Goal: Information Seeking & Learning: Learn about a topic

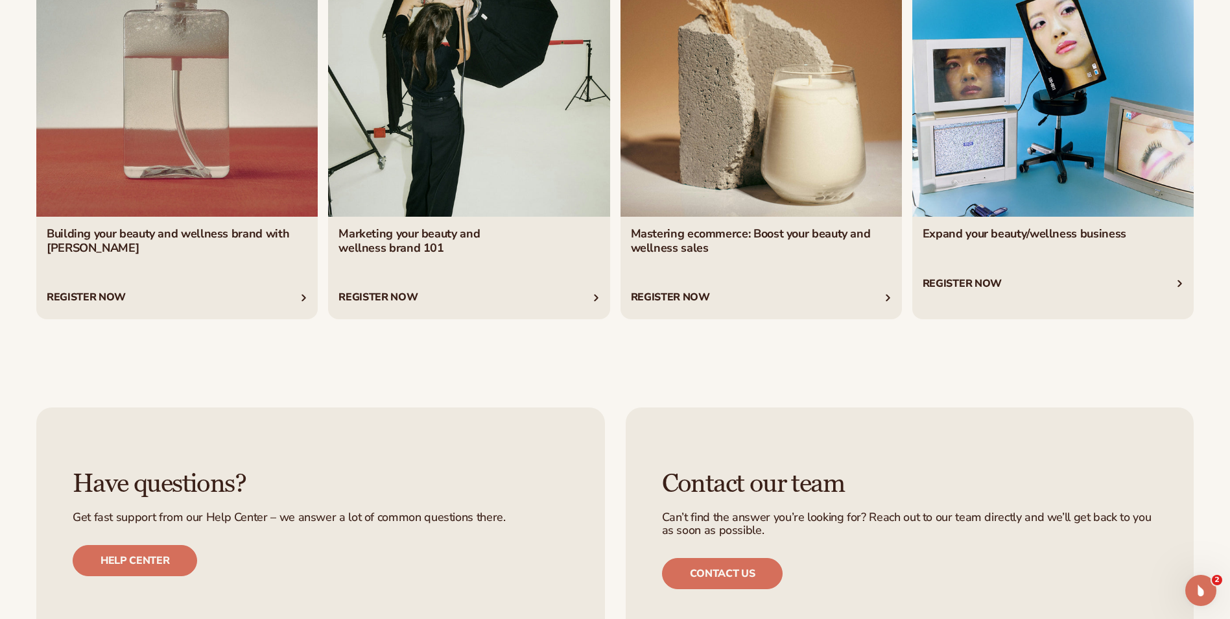
scroll to position [5576, 0]
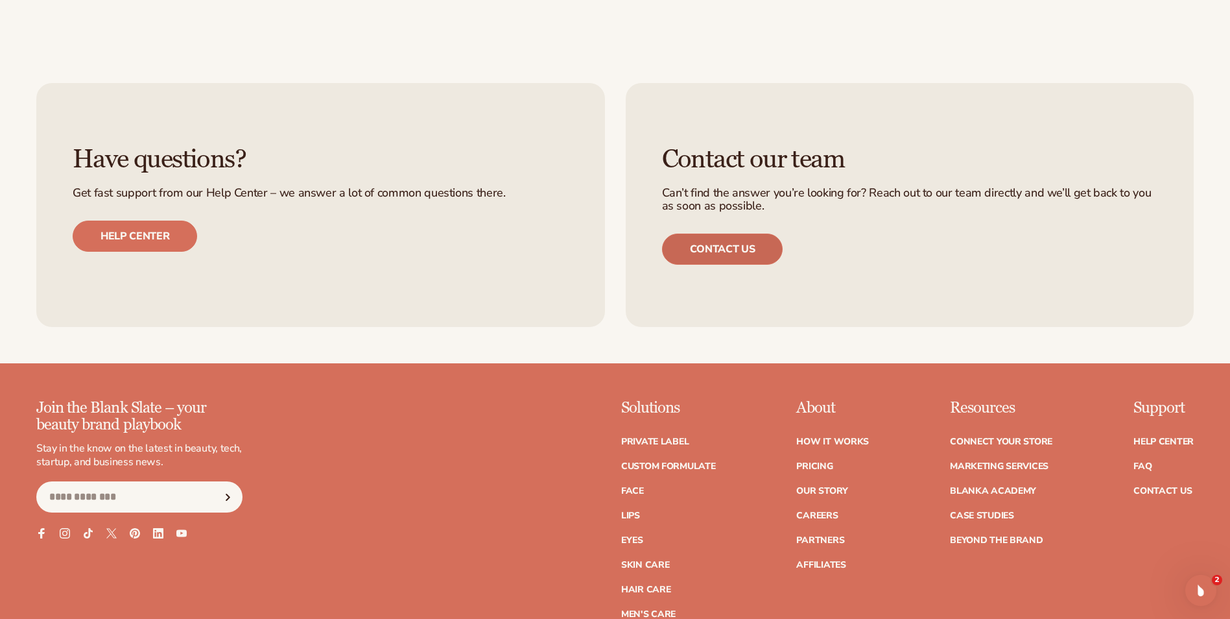
click at [696, 254] on link "Contact us" at bounding box center [722, 248] width 121 height 31
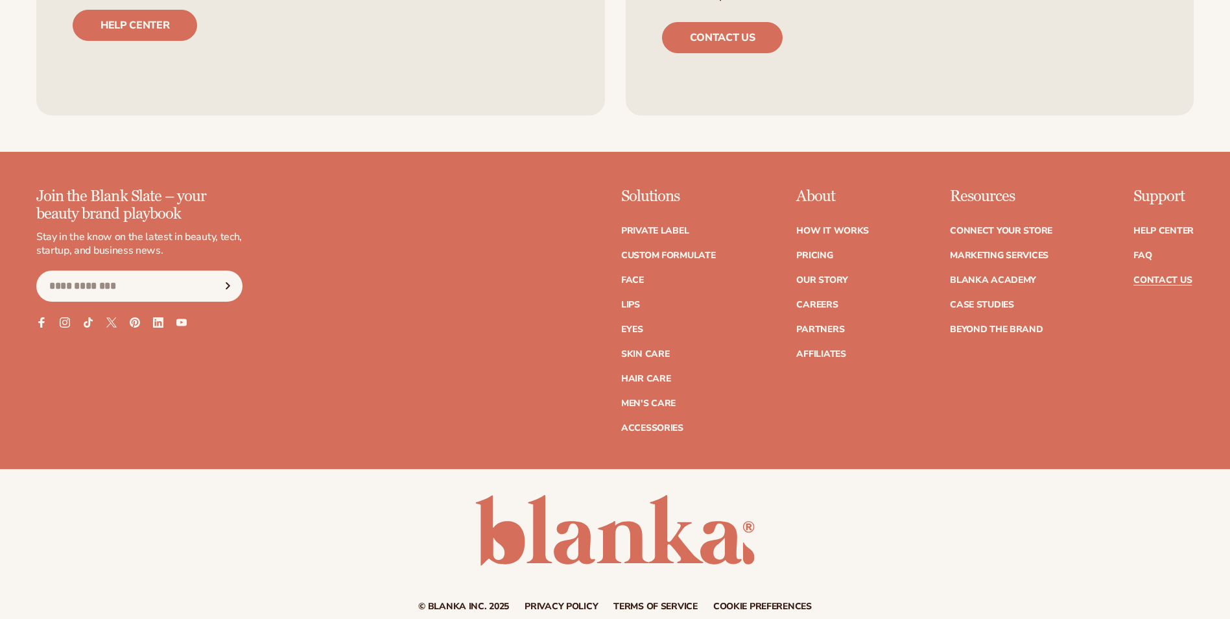
scroll to position [1037, 0]
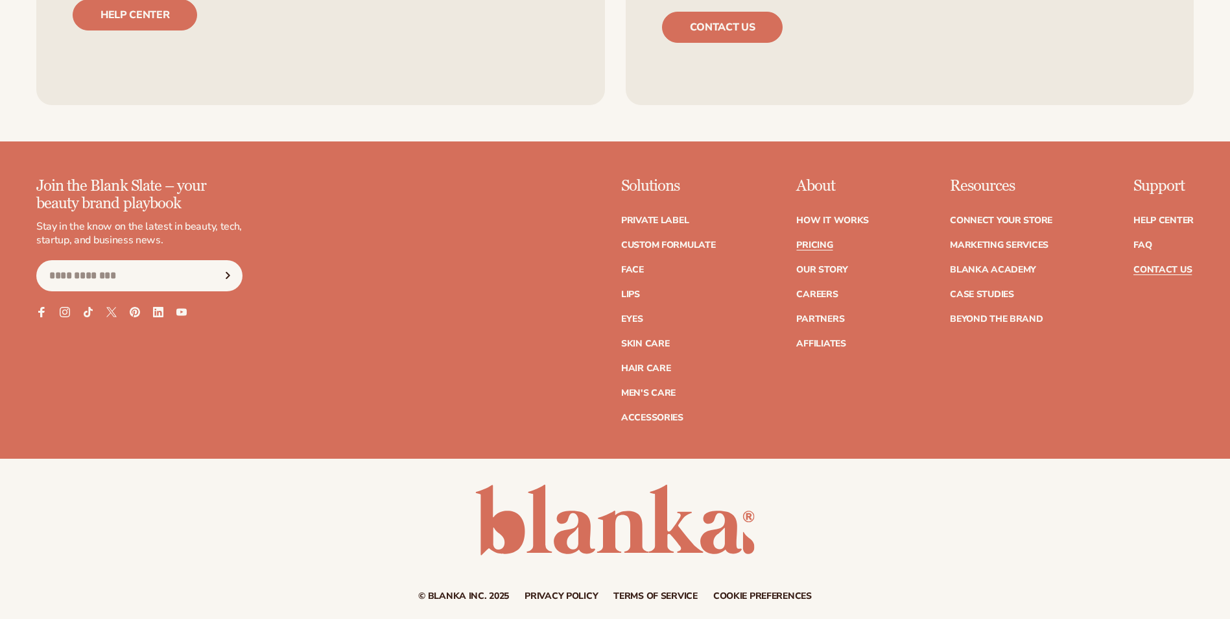
click at [807, 241] on link "Pricing" at bounding box center [814, 245] width 36 height 9
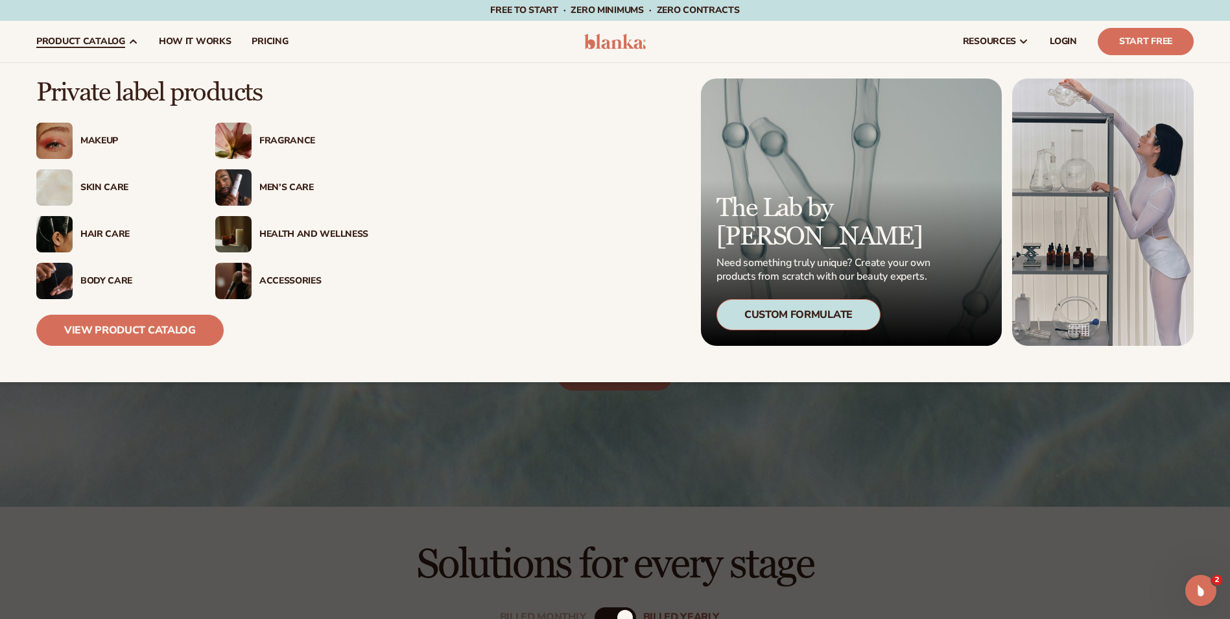
click at [103, 143] on div "Makeup" at bounding box center [134, 141] width 109 height 11
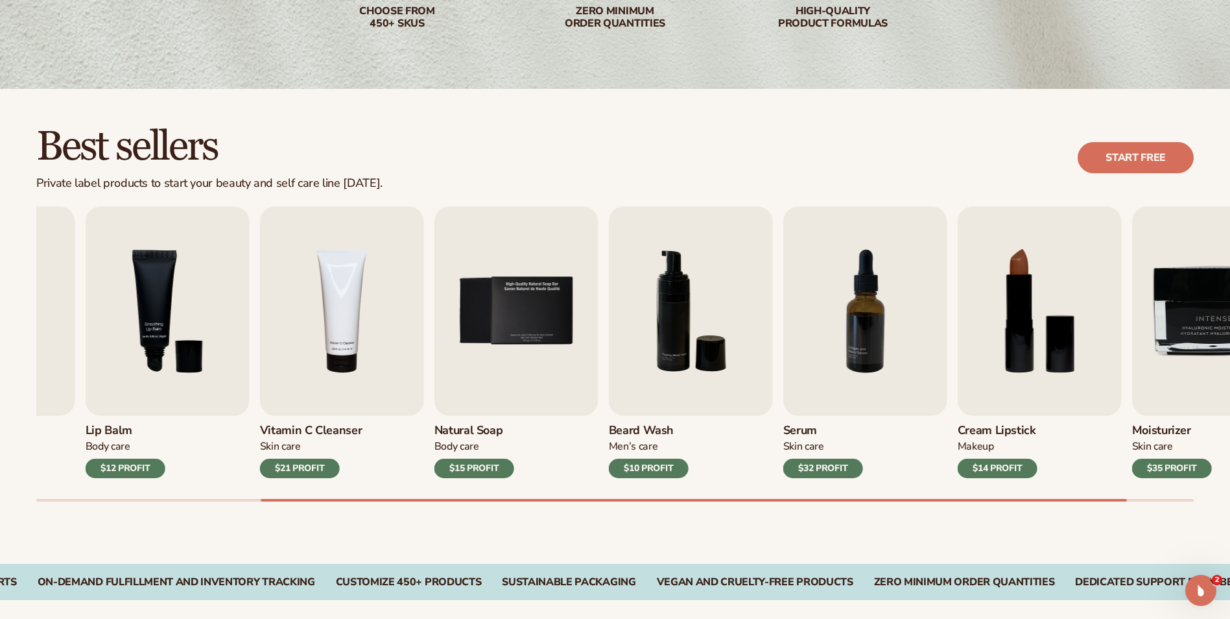
click at [940, 519] on div "Best sellers Private label products to start your beauty and self care line tod…" at bounding box center [615, 326] width 1230 height 475
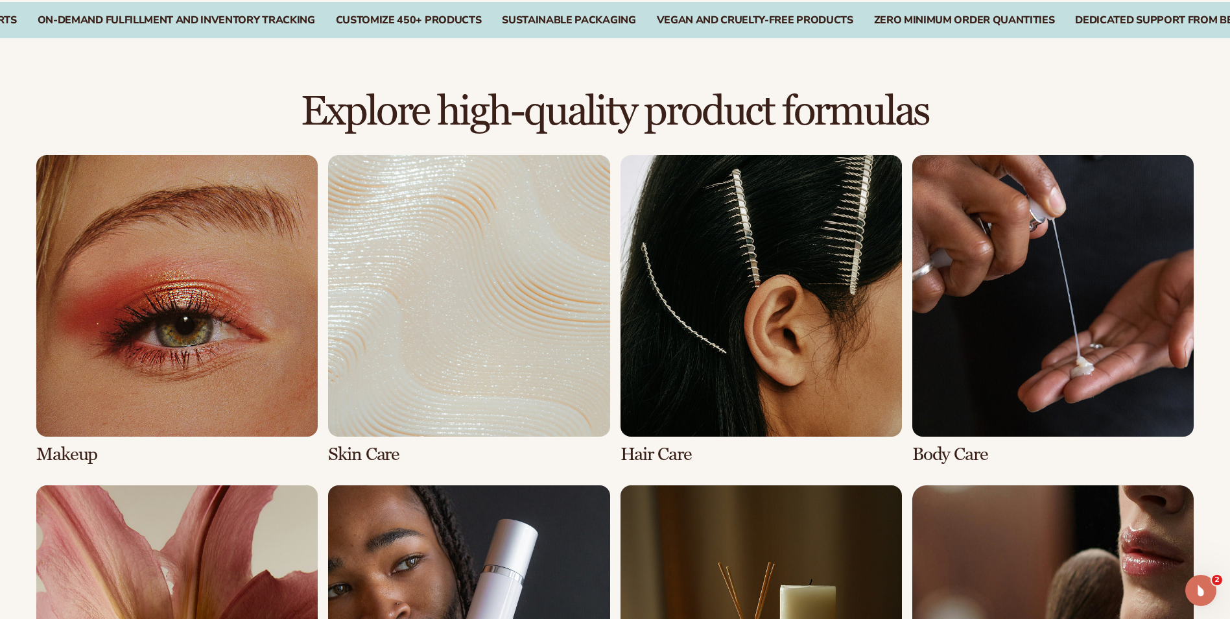
scroll to position [973, 0]
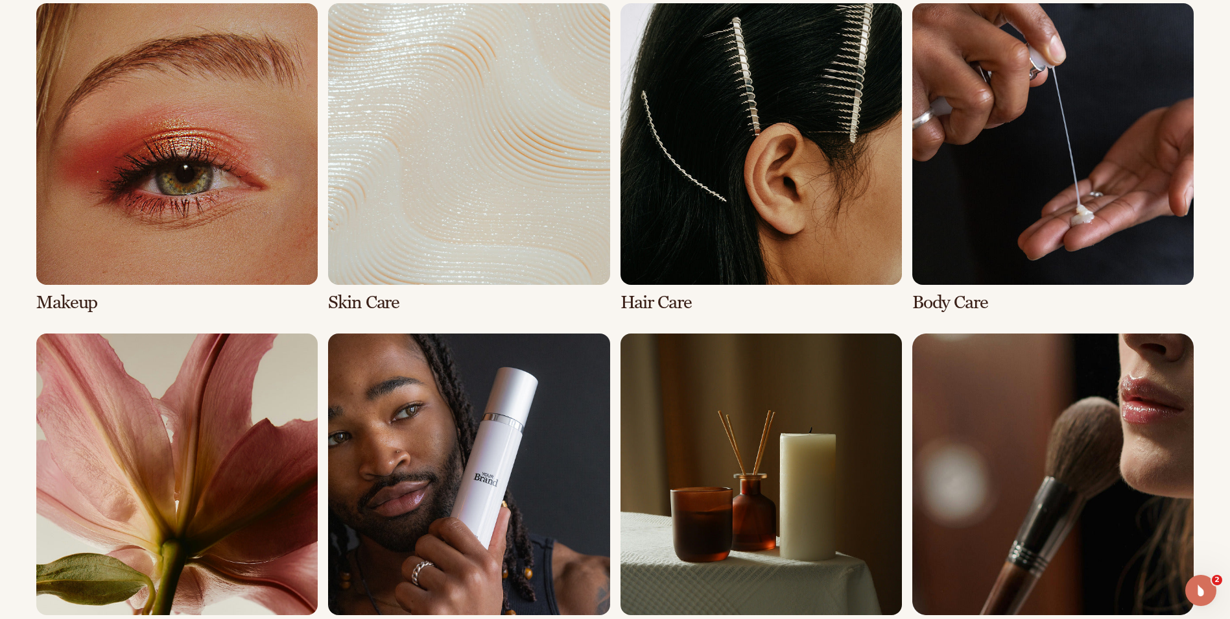
click at [305, 233] on link "1 / 8" at bounding box center [176, 157] width 281 height 309
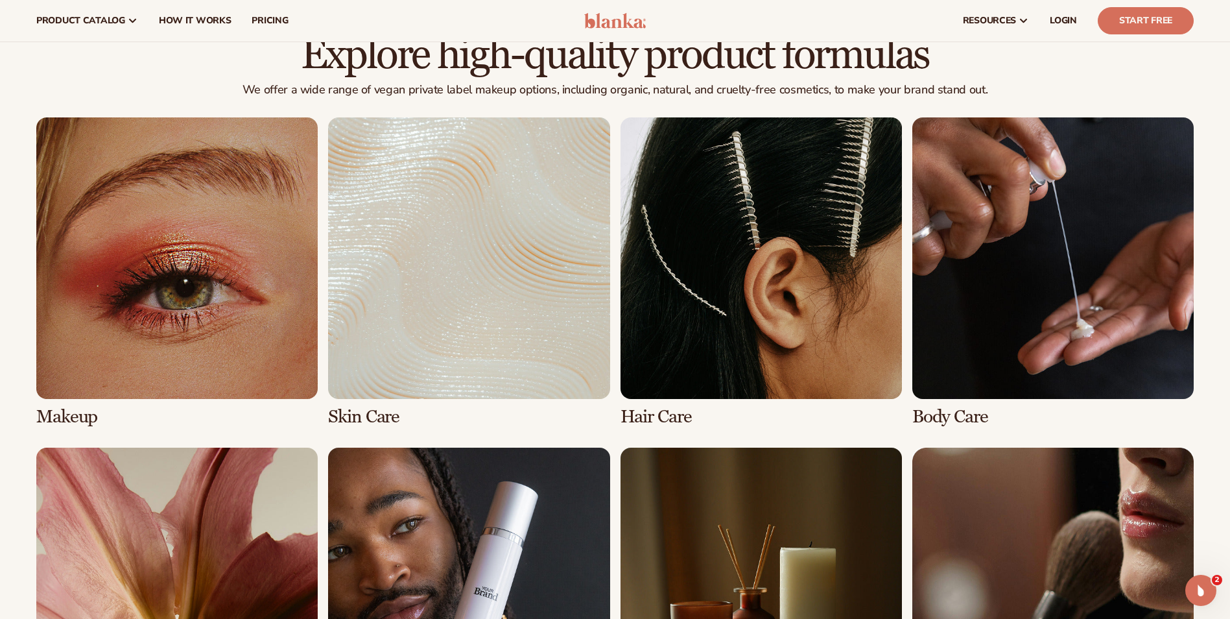
scroll to position [843, 0]
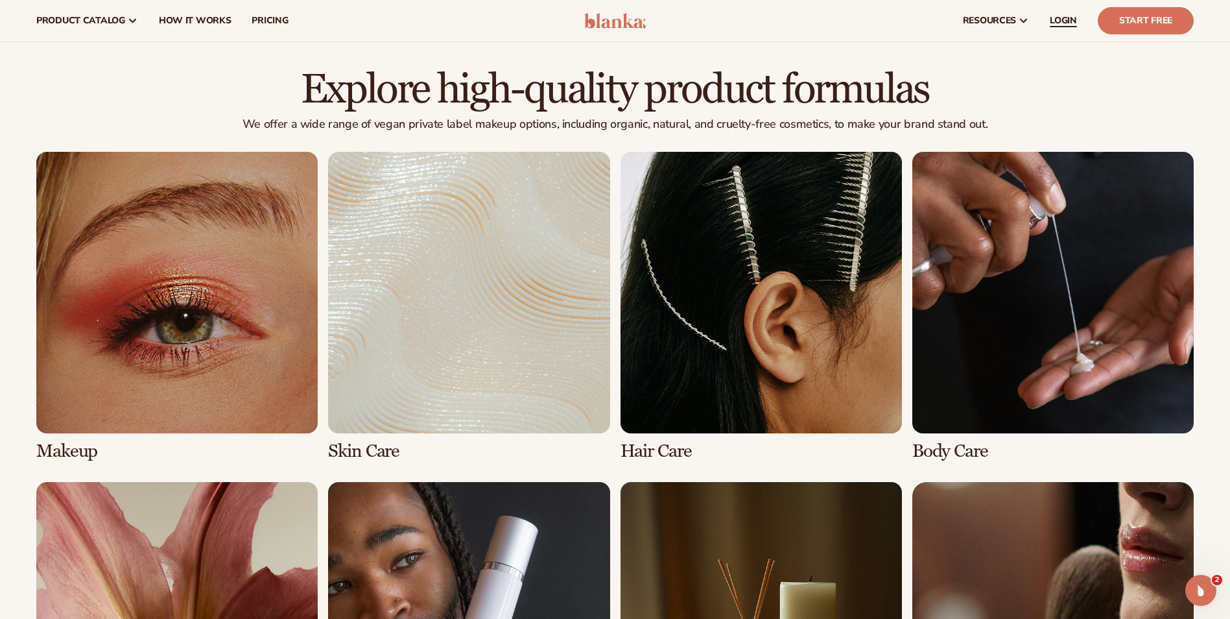
click at [1062, 28] on link "LOGIN" at bounding box center [1063, 20] width 48 height 41
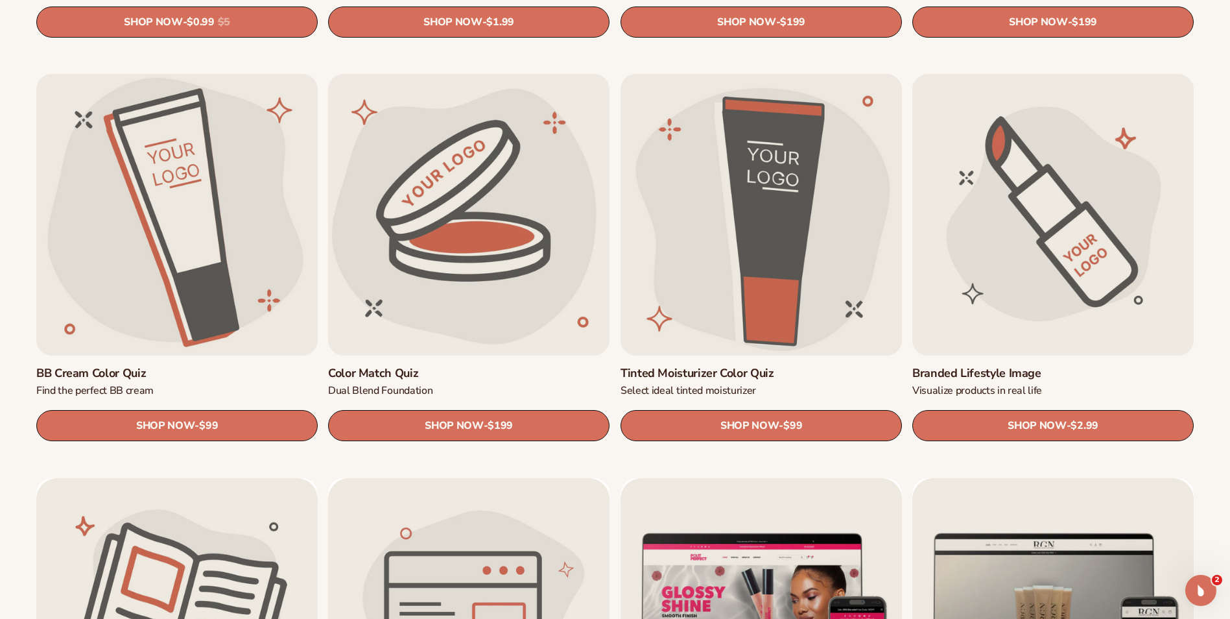
scroll to position [1232, 0]
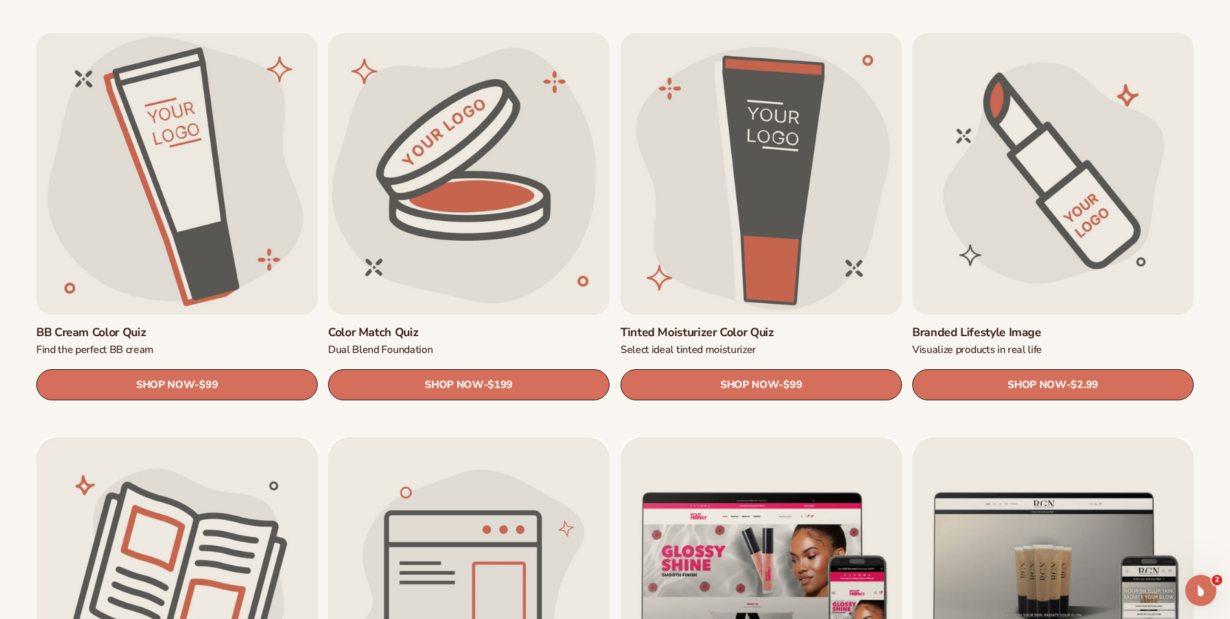
click at [1078, 325] on link "Branded Lifestyle Image" at bounding box center [1052, 332] width 281 height 15
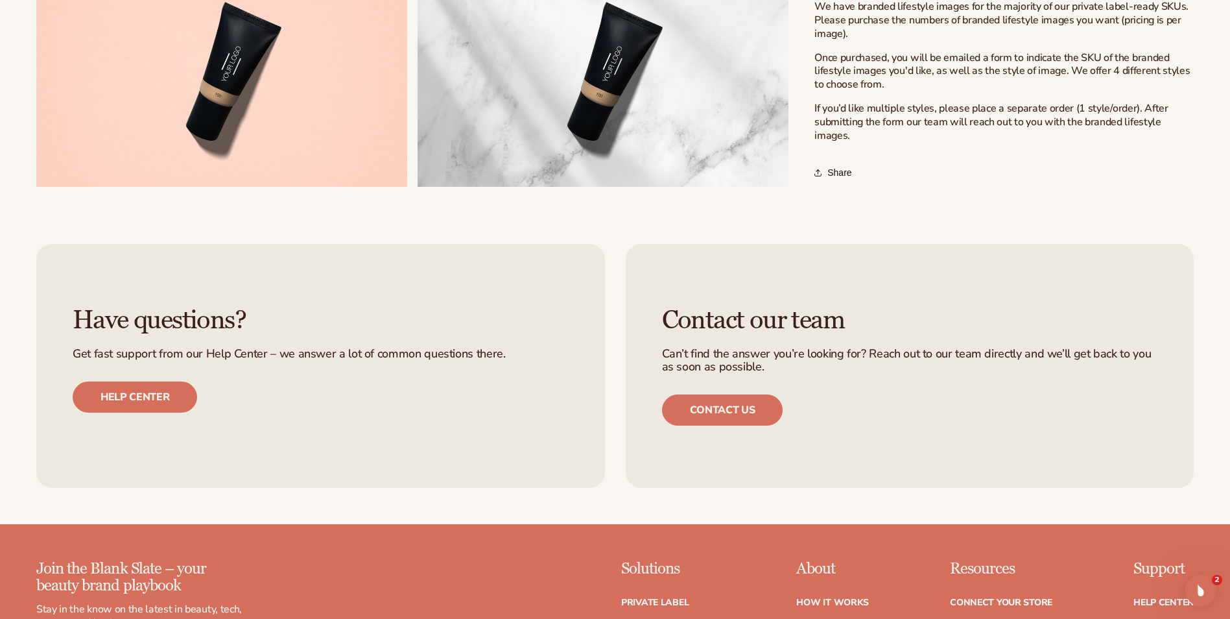
scroll to position [973, 0]
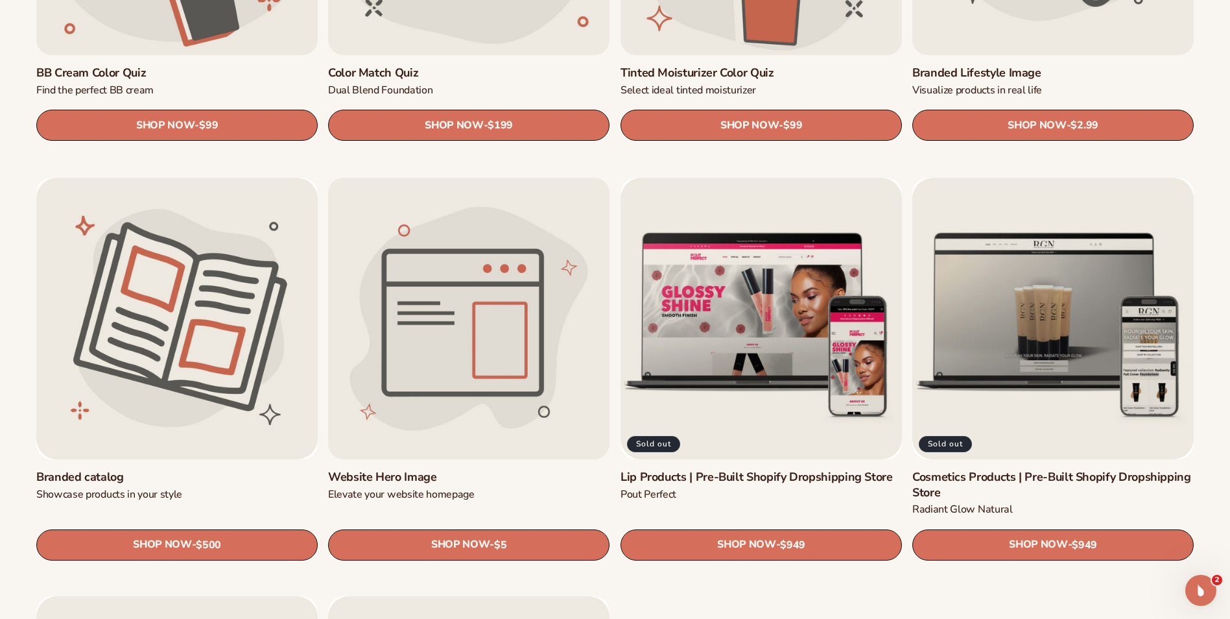
click at [505, 469] on link "Website Hero Image" at bounding box center [468, 476] width 281 height 15
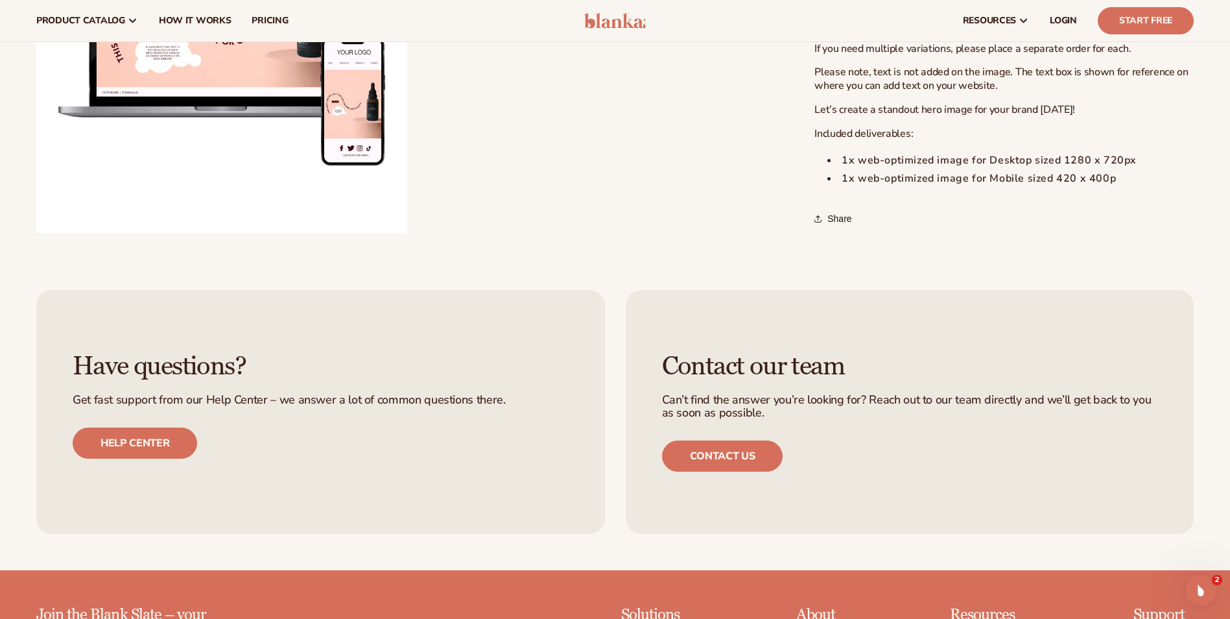
scroll to position [584, 0]
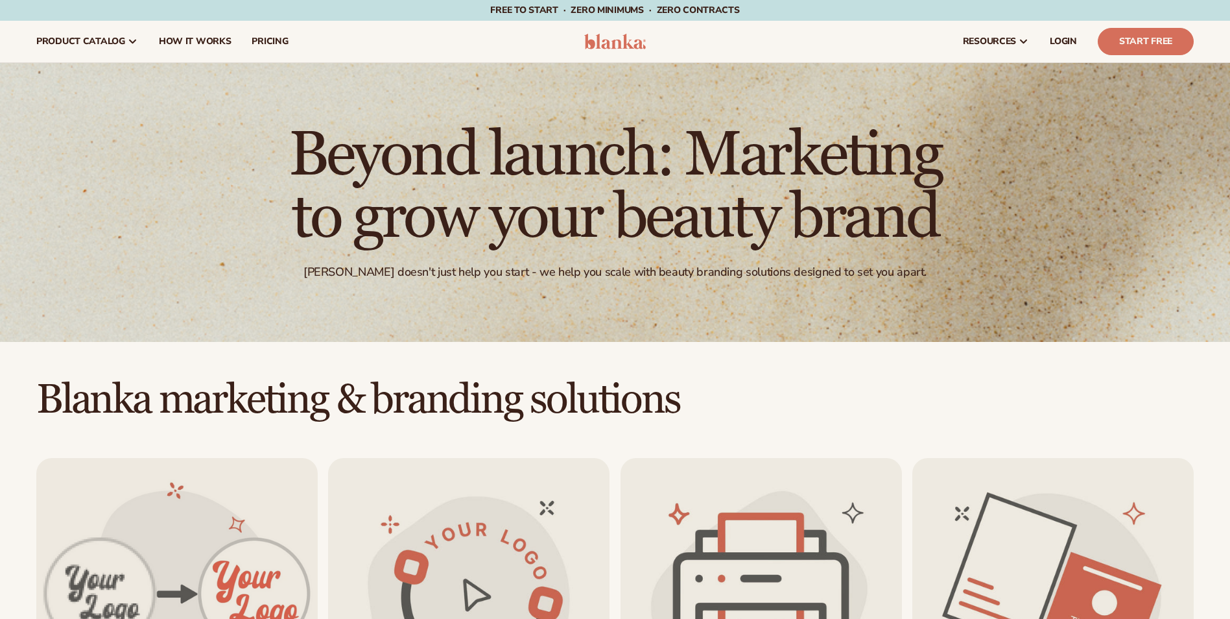
scroll to position [1491, 0]
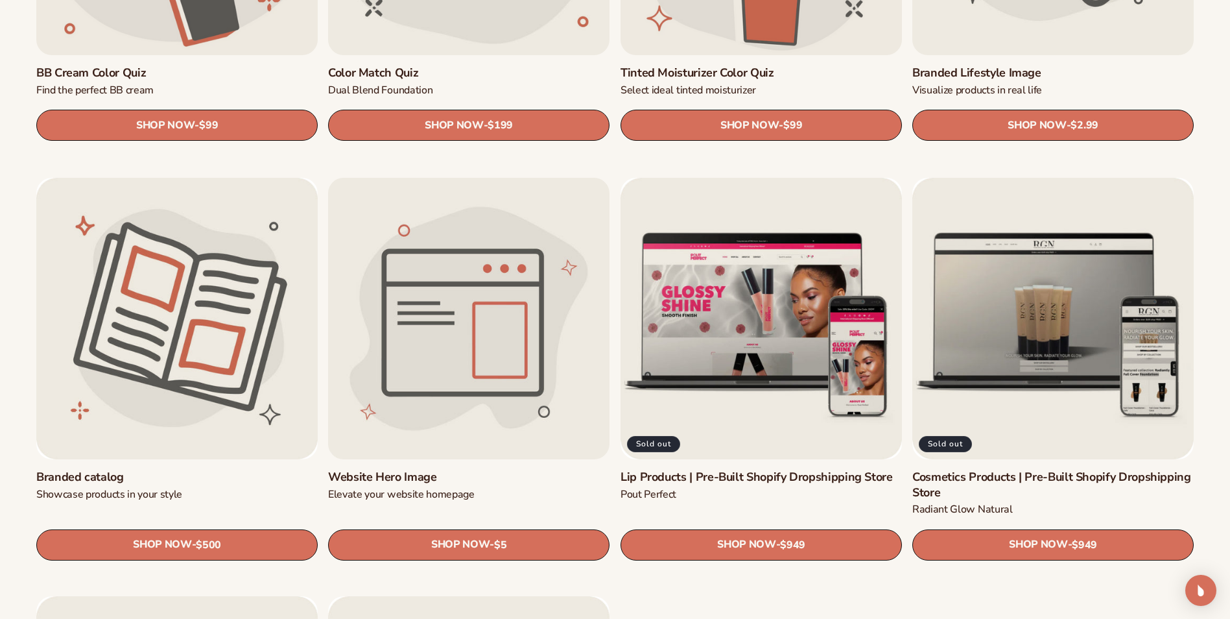
click at [503, 469] on link "Website Hero Image" at bounding box center [468, 476] width 281 height 15
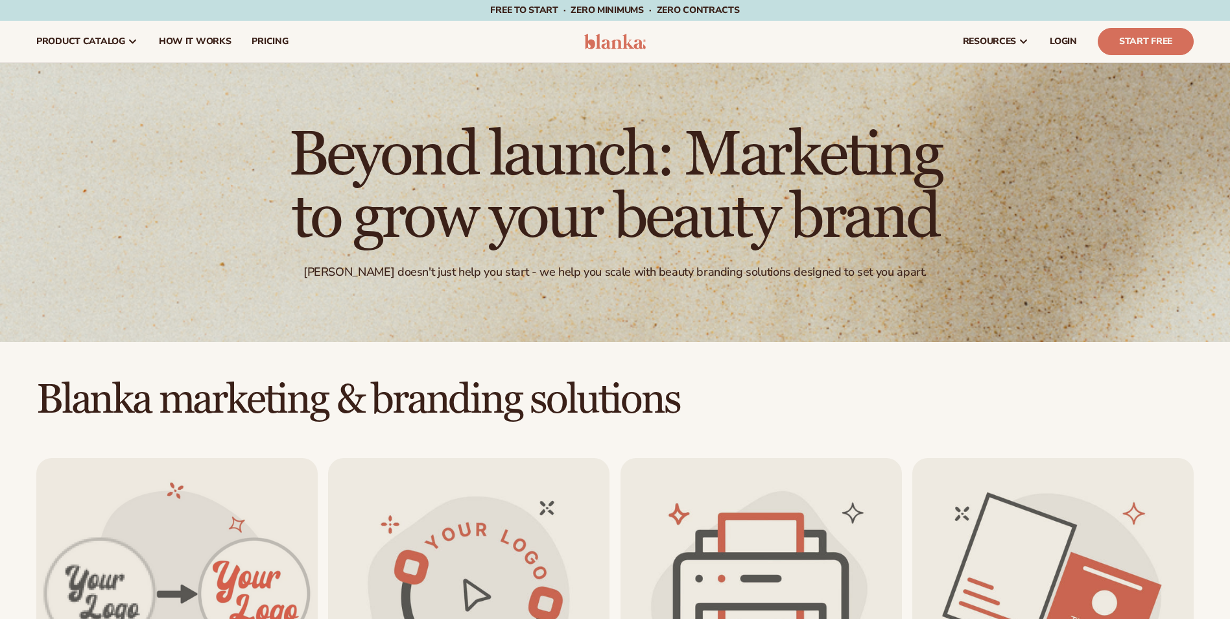
scroll to position [1491, 0]
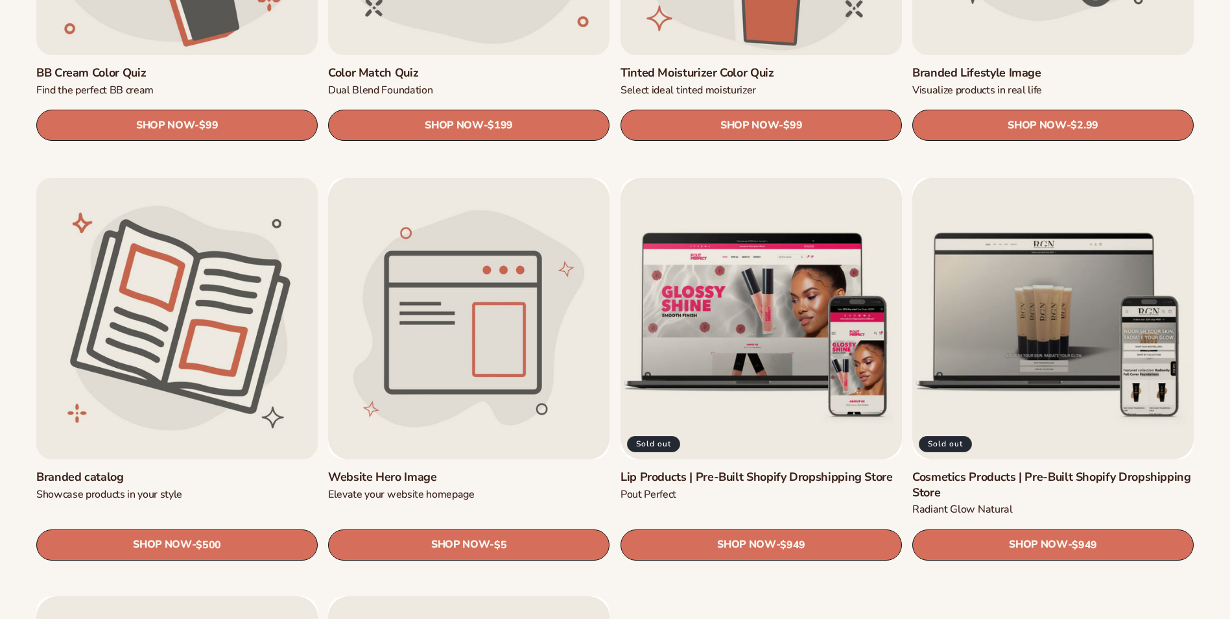
click at [216, 469] on link "Branded catalog" at bounding box center [176, 476] width 281 height 15
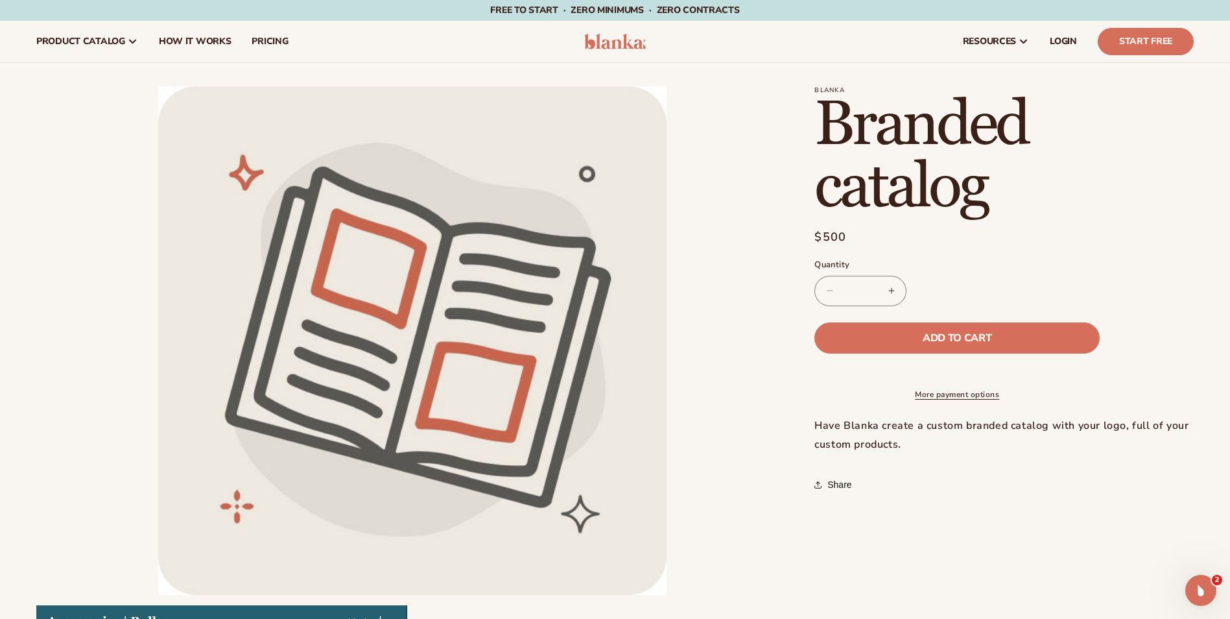
scroll to position [389, 0]
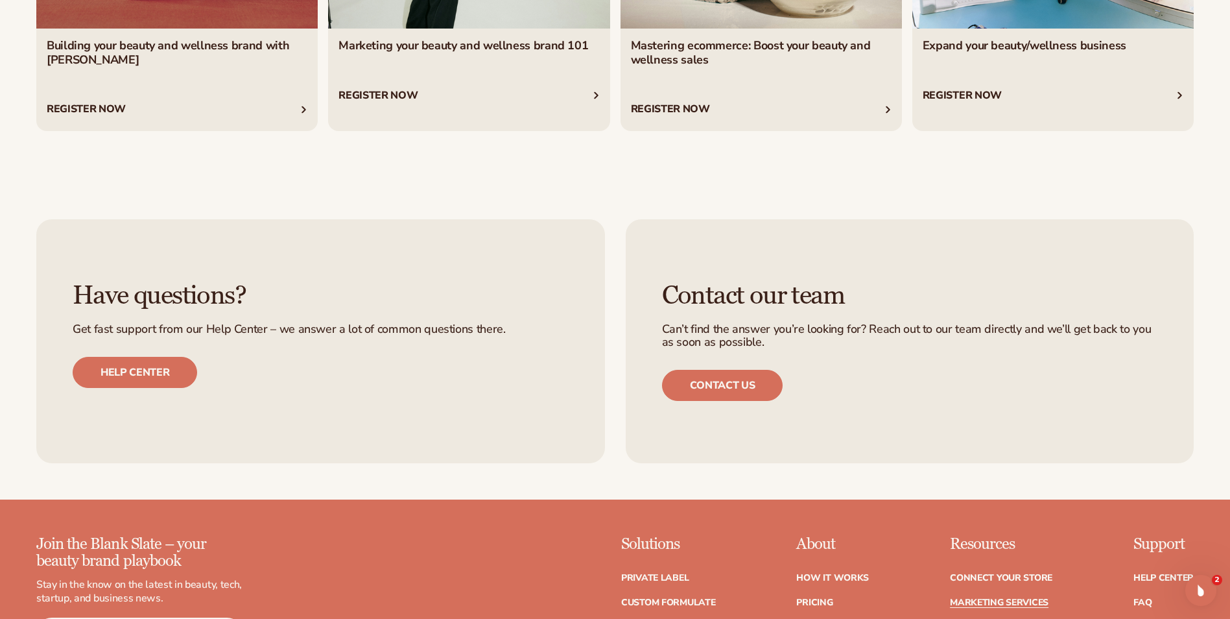
scroll to position [2918, 0]
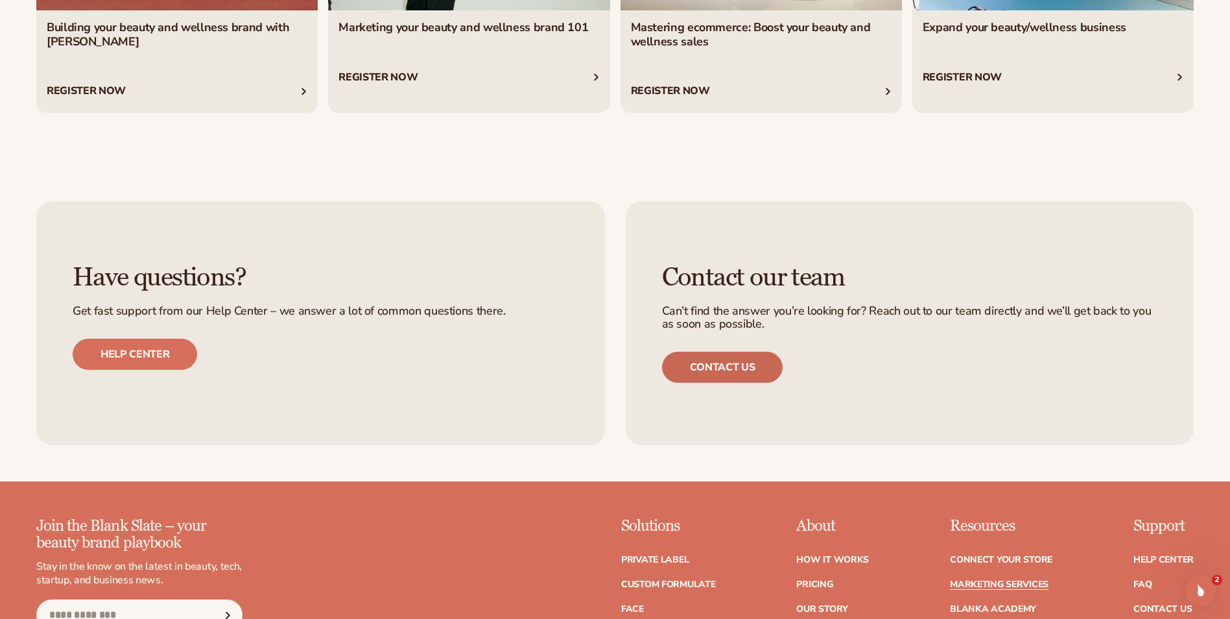
click at [700, 366] on link "Contact us" at bounding box center [722, 366] width 121 height 31
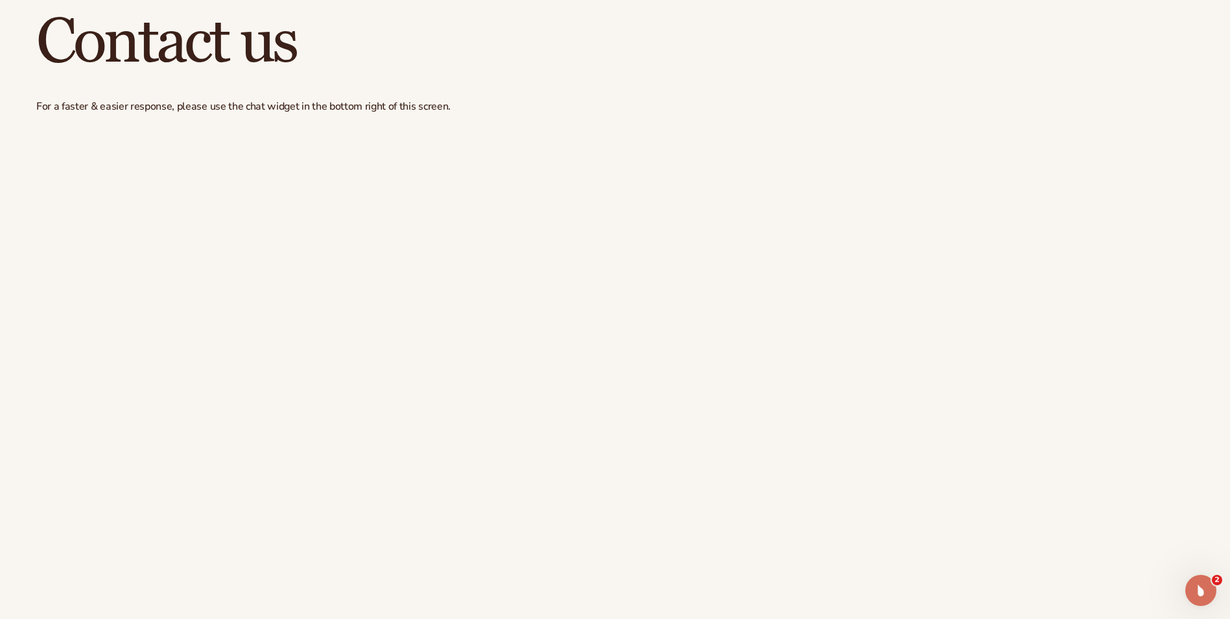
scroll to position [65, 0]
click at [1190, 584] on div "Open Intercom Messenger" at bounding box center [1198, 588] width 43 height 43
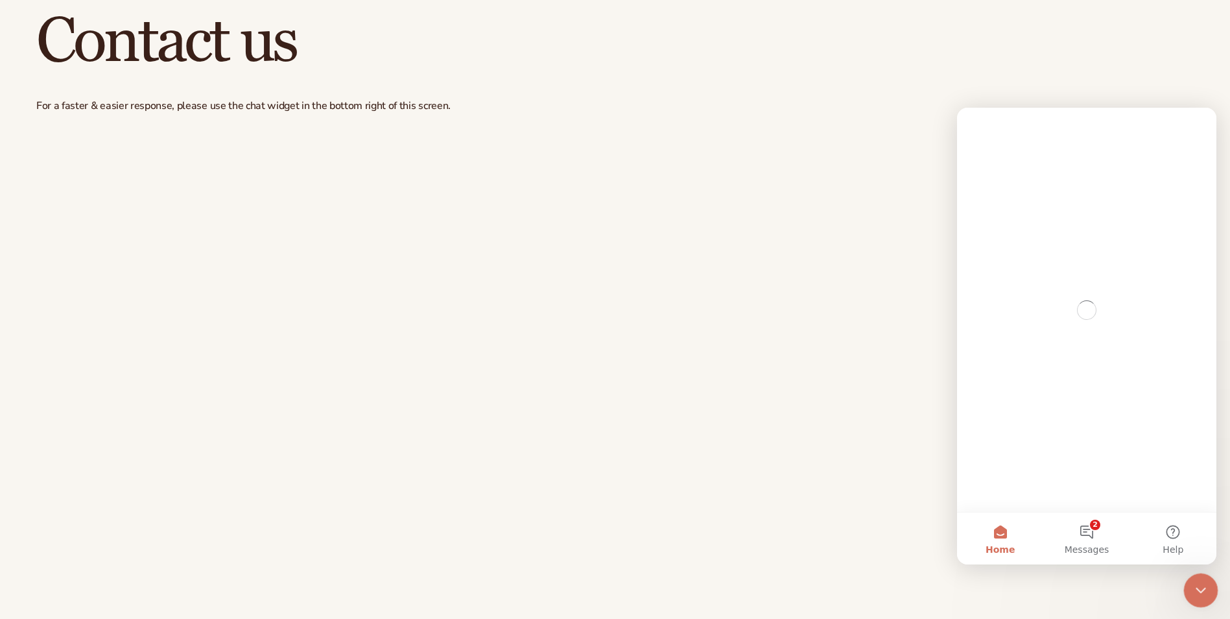
scroll to position [0, 0]
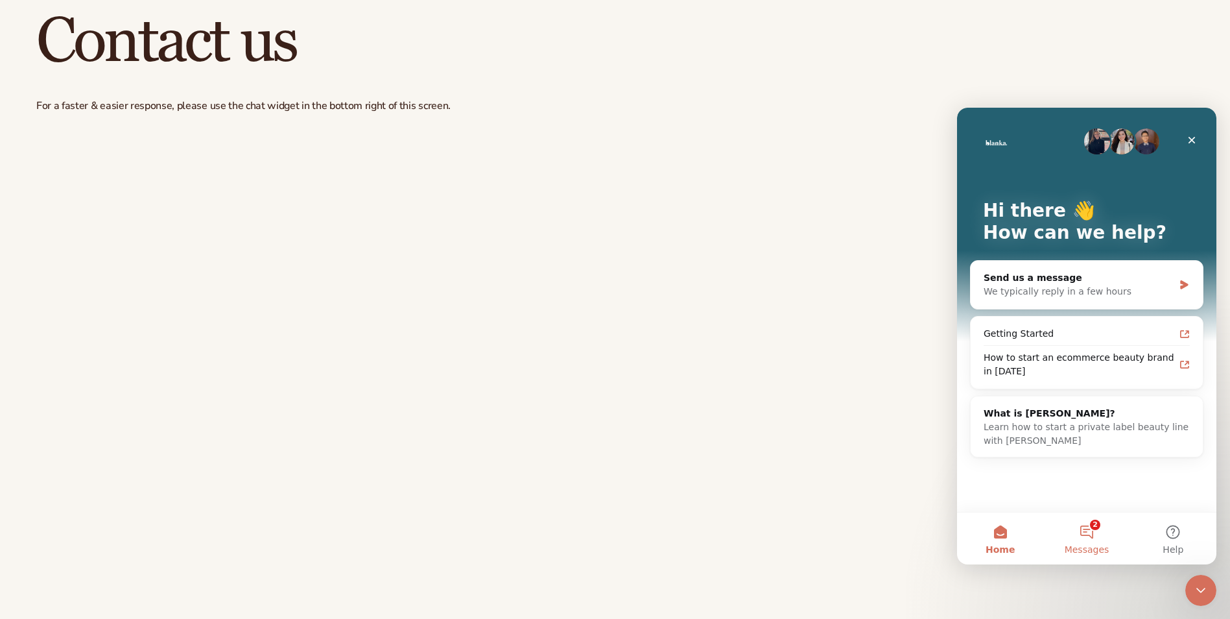
click at [1091, 541] on button "2 Messages" at bounding box center [1086, 538] width 86 height 52
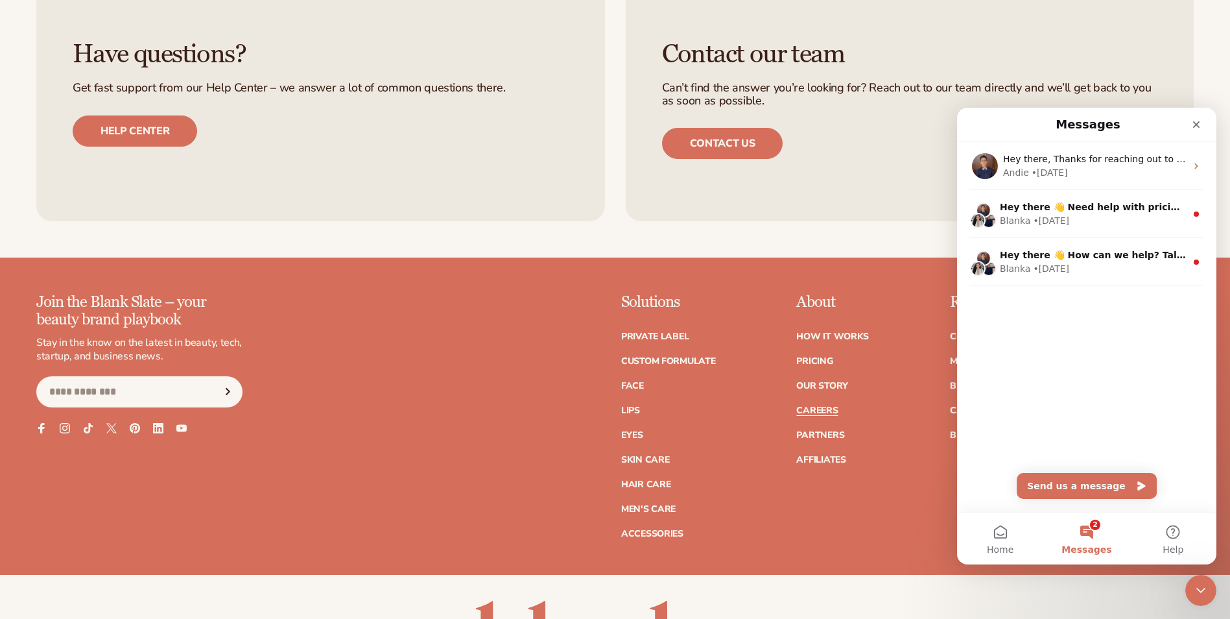
scroll to position [584, 0]
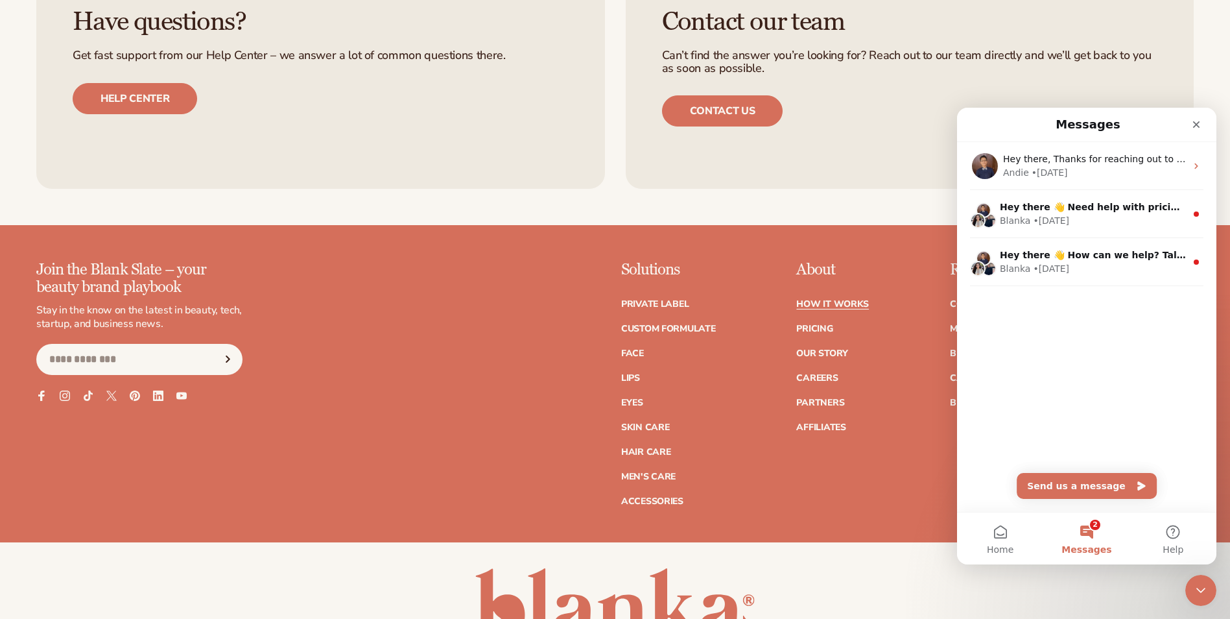
click at [841, 304] on link "How It Works" at bounding box center [832, 304] width 73 height 9
click at [1191, 121] on icon "Close" at bounding box center [1196, 124] width 10 height 10
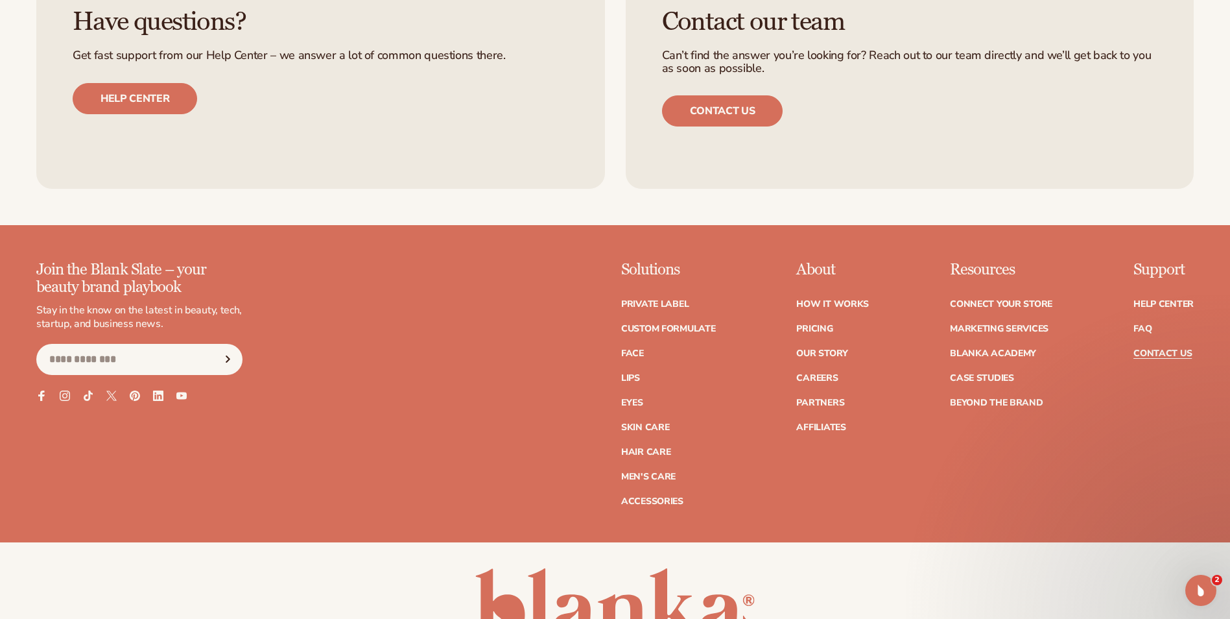
scroll to position [0, 0]
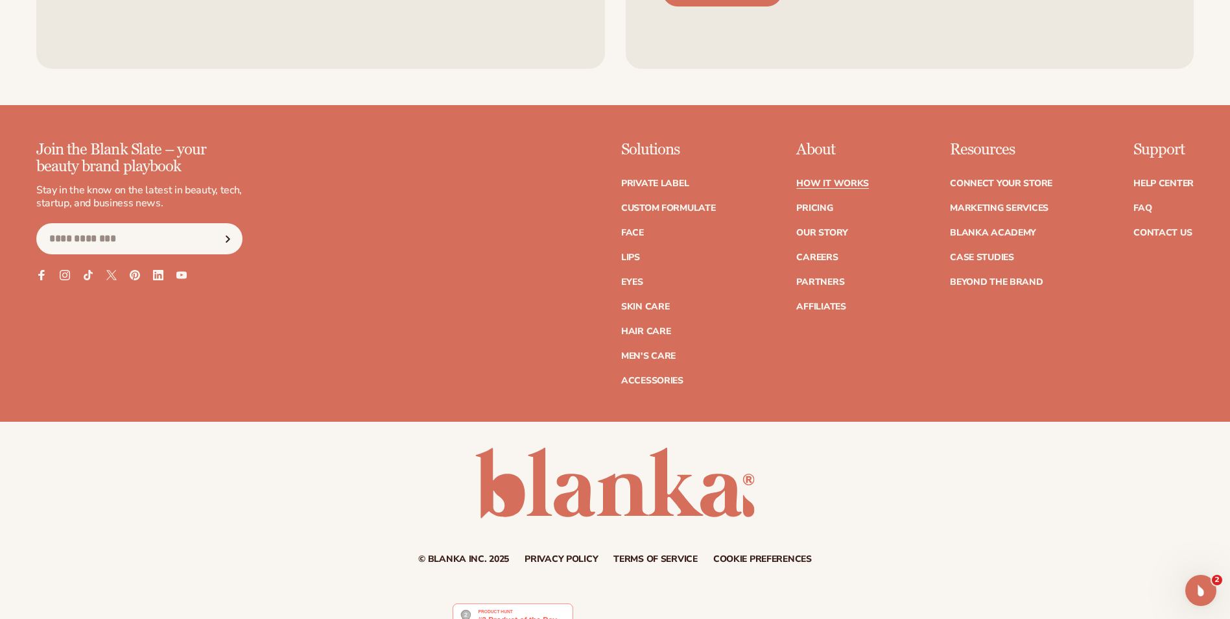
scroll to position [3381, 0]
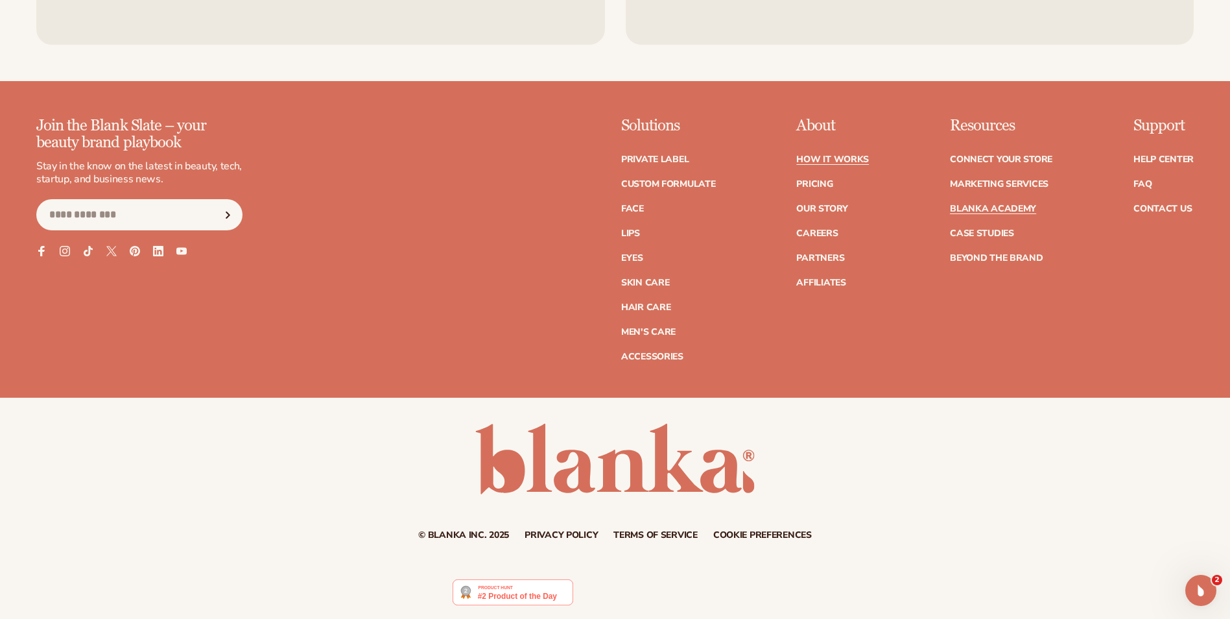
click at [1028, 211] on link "Blanka Academy" at bounding box center [993, 208] width 86 height 9
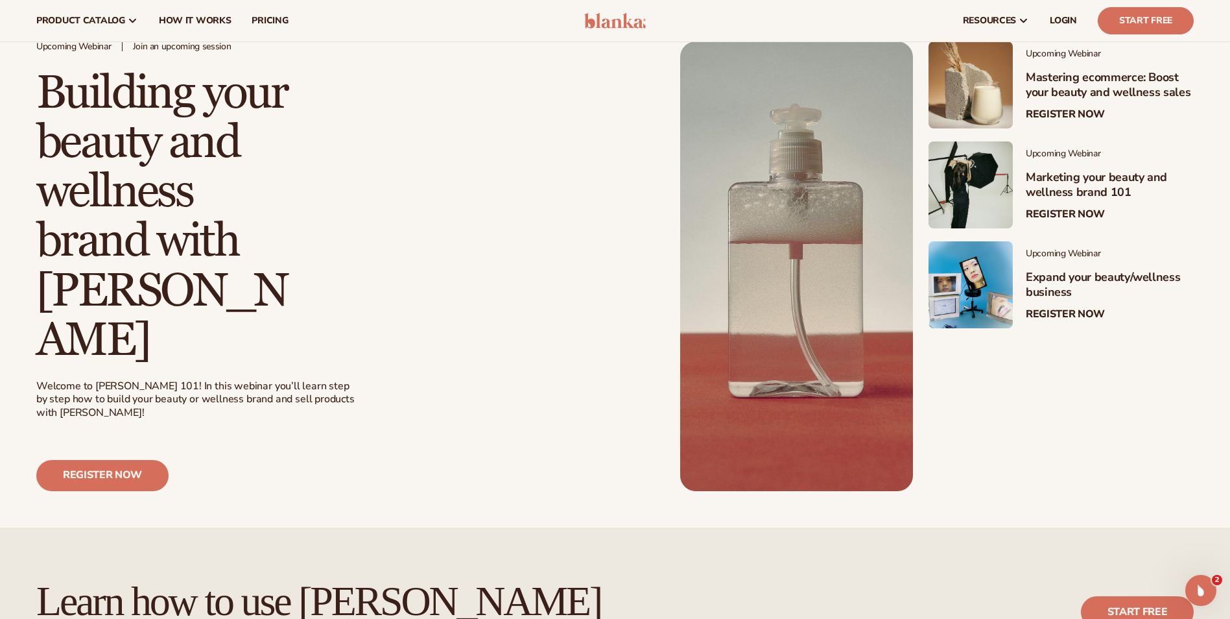
scroll to position [259, 0]
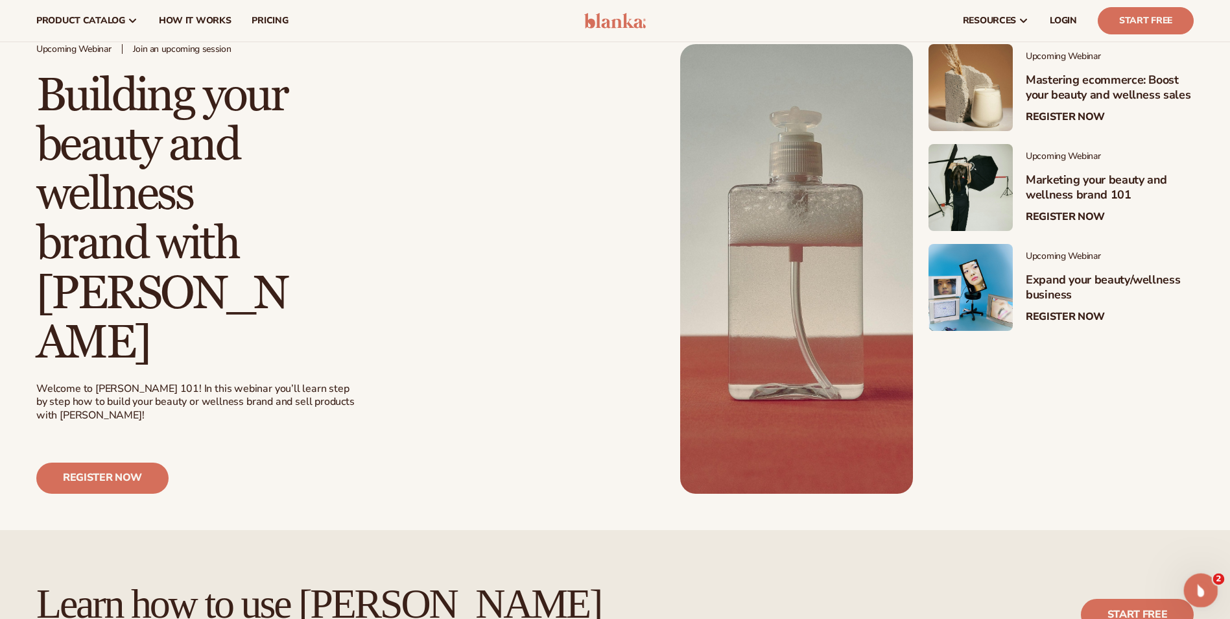
click at [1195, 590] on icon "Open Intercom Messenger" at bounding box center [1198, 588] width 9 height 10
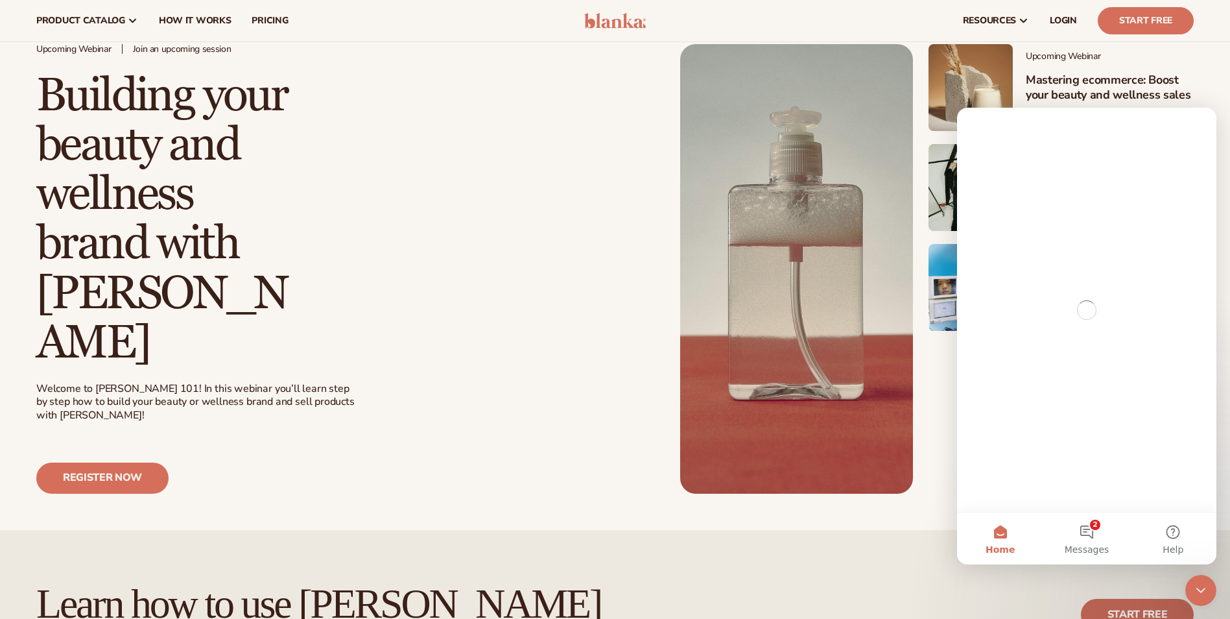
scroll to position [0, 0]
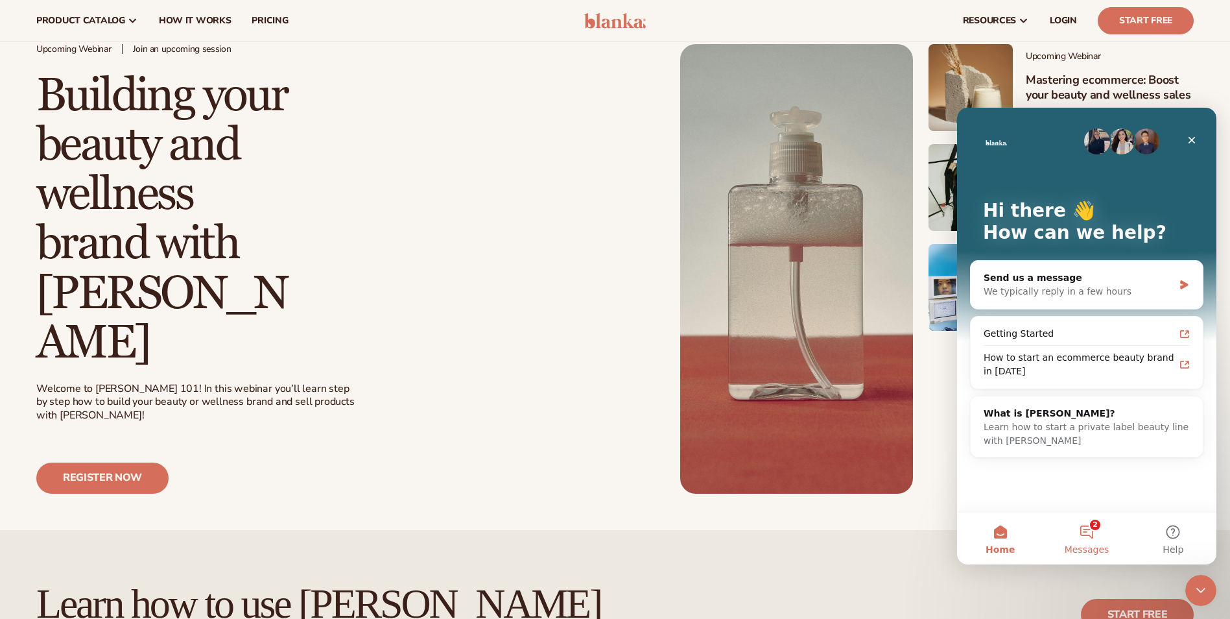
click at [1092, 536] on button "2 Messages" at bounding box center [1086, 538] width 86 height 52
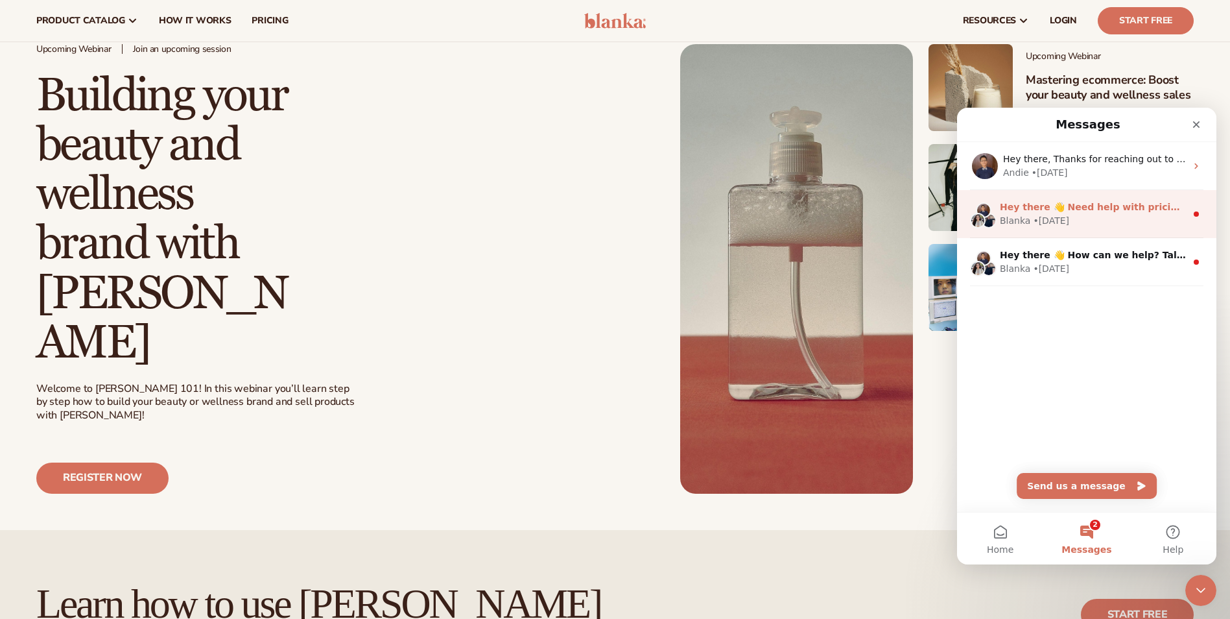
click at [1111, 226] on div "Blanka • 1w ago" at bounding box center [1093, 221] width 186 height 14
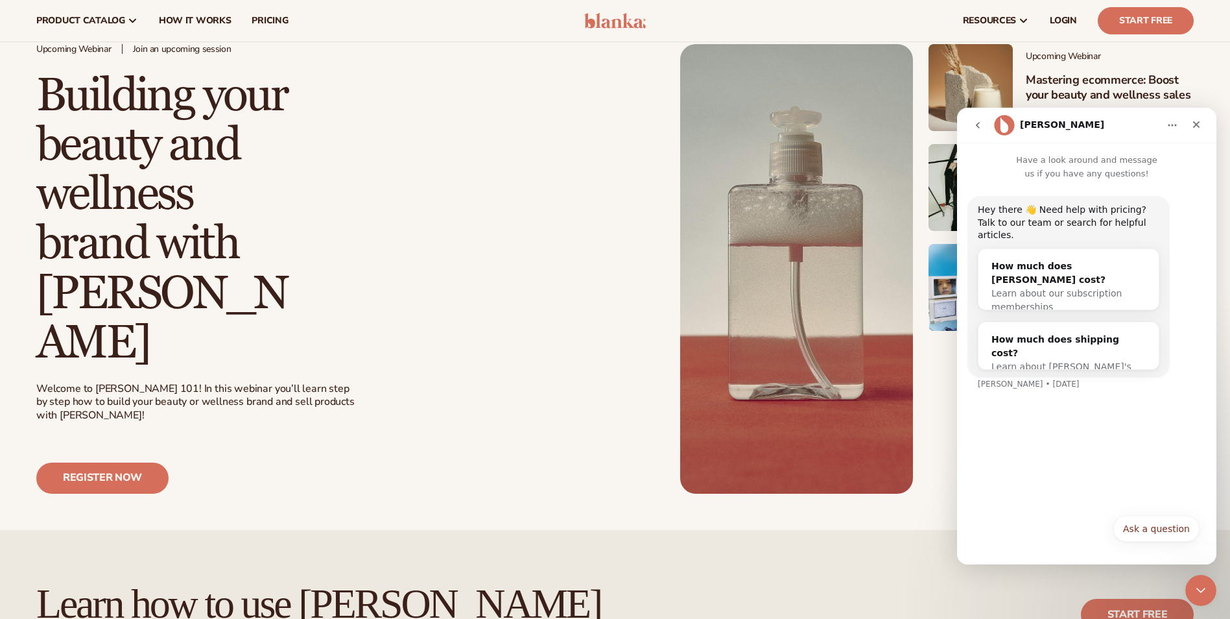
click at [975, 128] on icon "go back" at bounding box center [978, 125] width 10 height 10
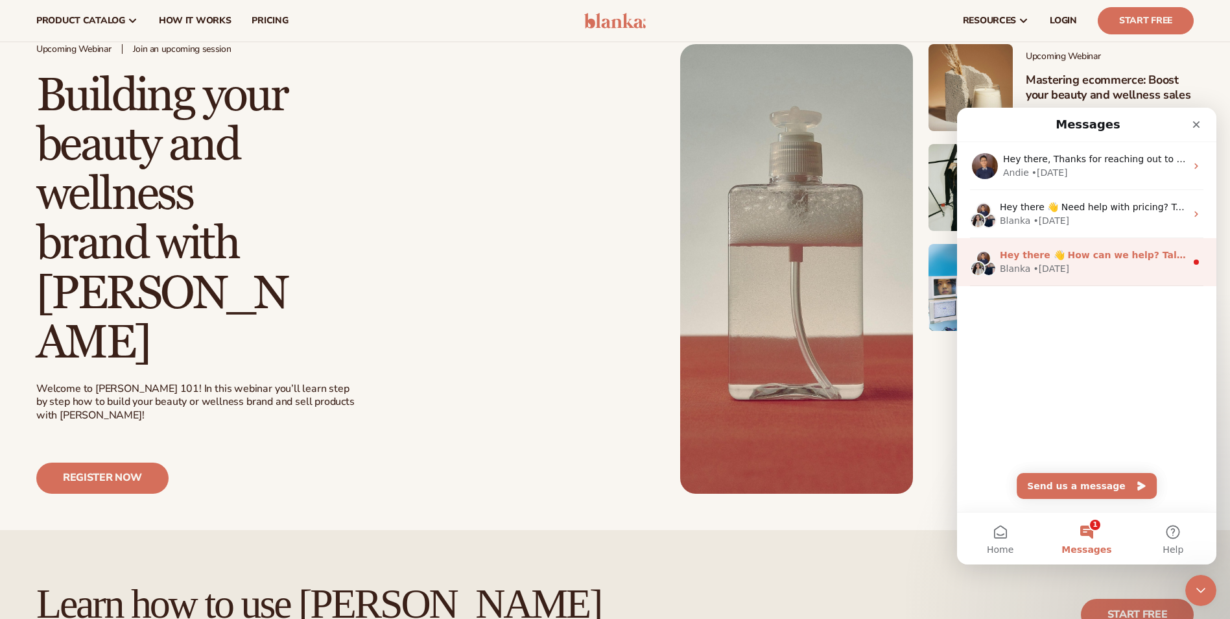
click at [1106, 271] on div "Blanka • 1w ago" at bounding box center [1093, 269] width 186 height 14
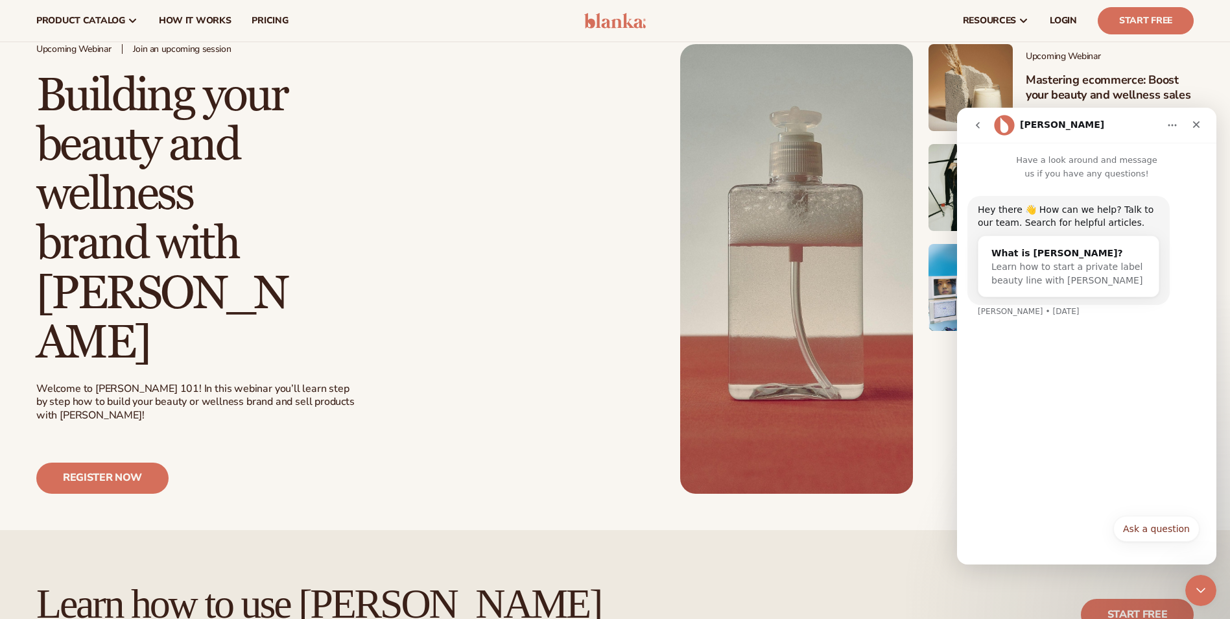
click at [974, 126] on icon "go back" at bounding box center [978, 125] width 10 height 10
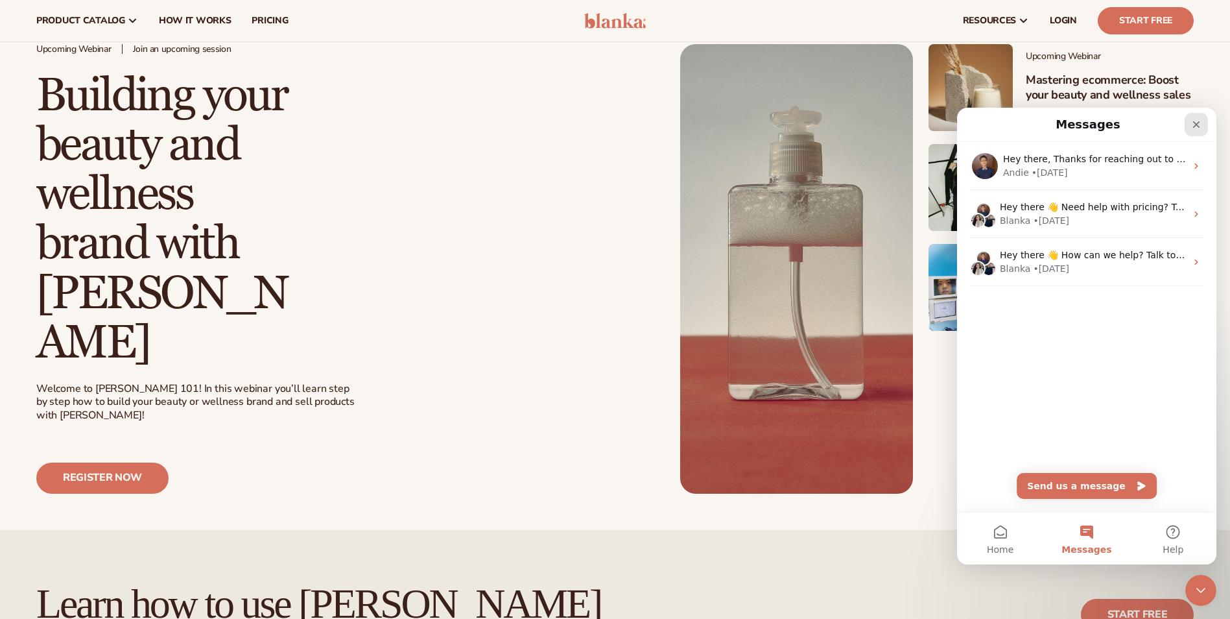
click at [1198, 124] on icon "Close" at bounding box center [1196, 124] width 10 height 10
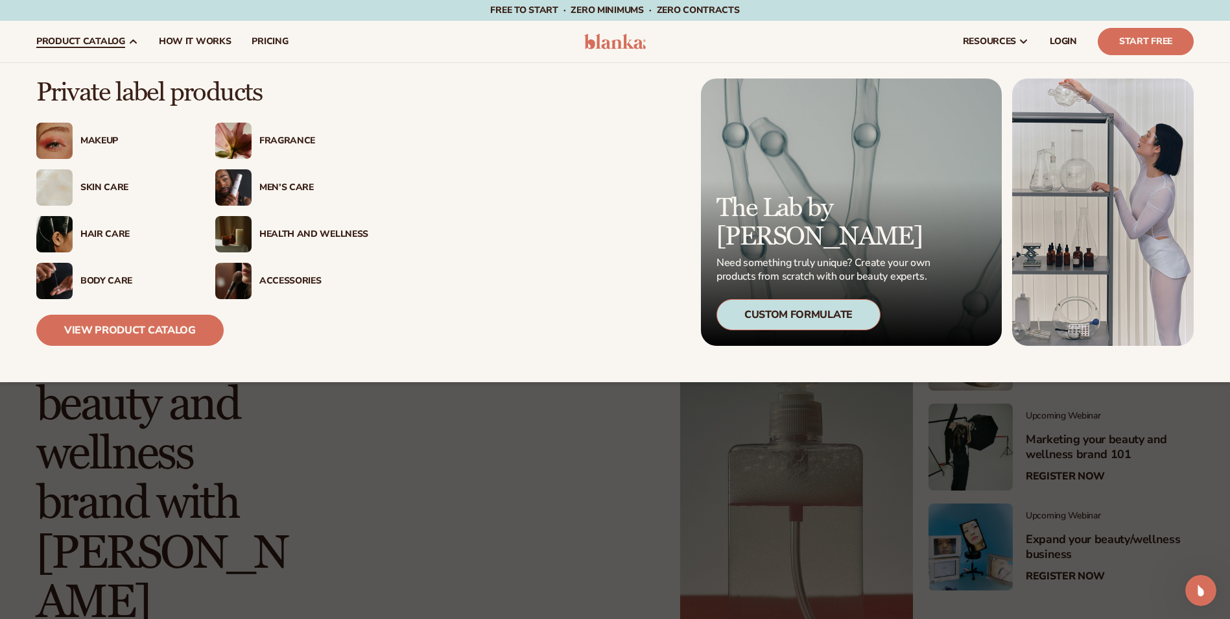
click at [238, 145] on img at bounding box center [233, 141] width 36 height 36
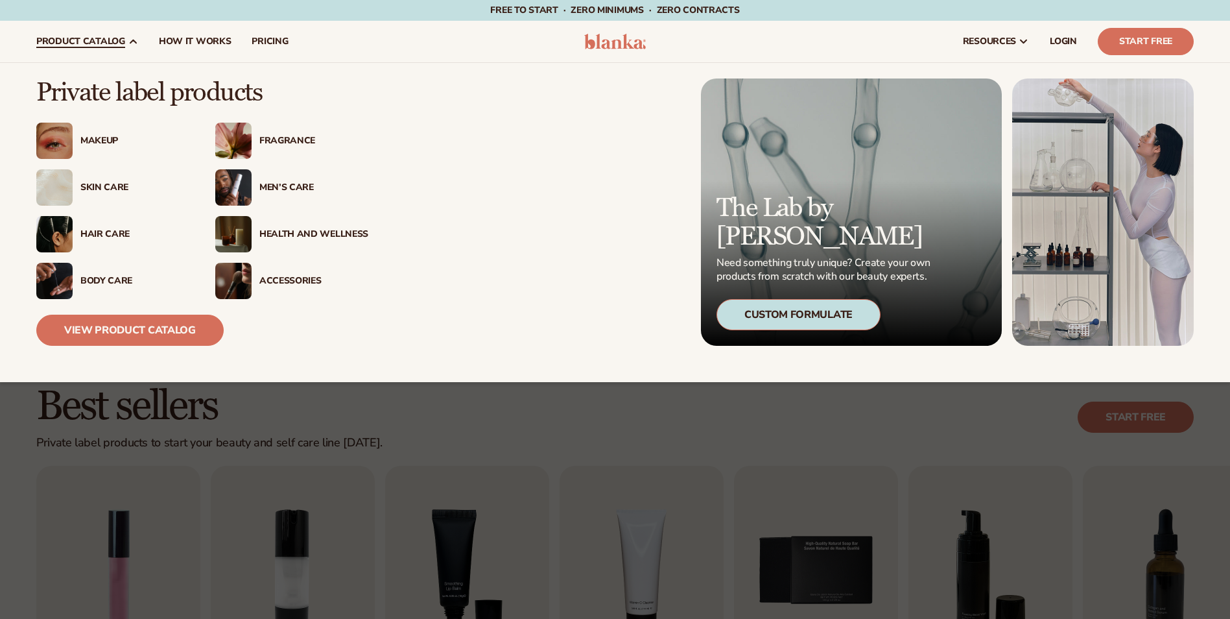
click at [53, 237] on img at bounding box center [54, 234] width 36 height 36
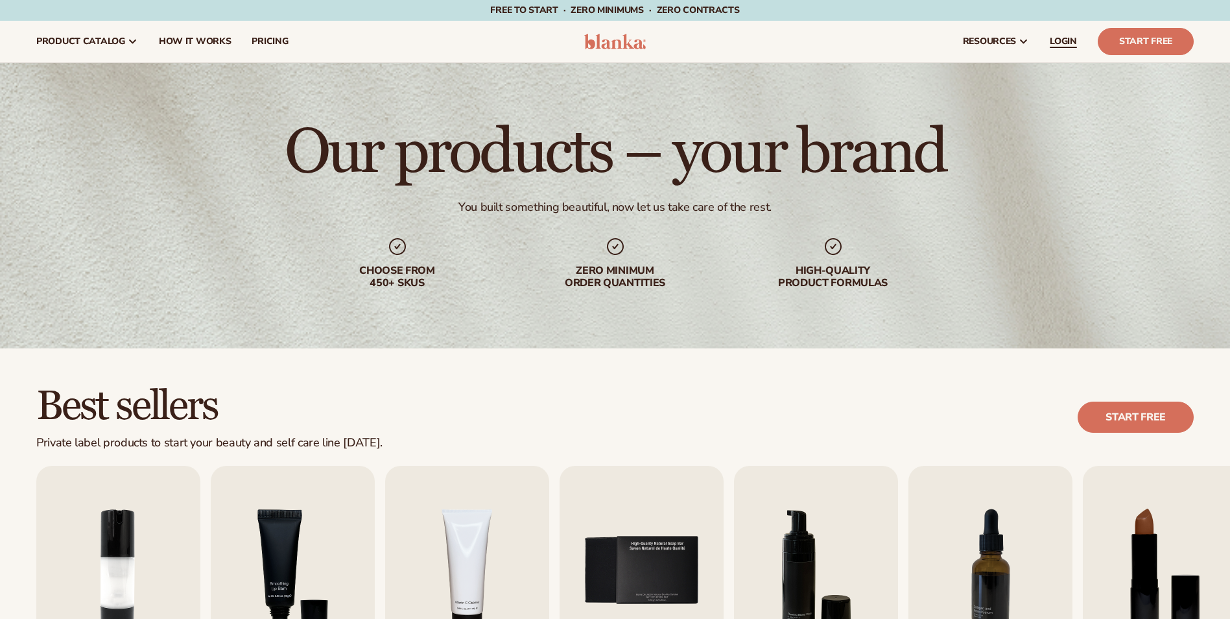
click at [1055, 39] on span "LOGIN" at bounding box center [1063, 41] width 27 height 10
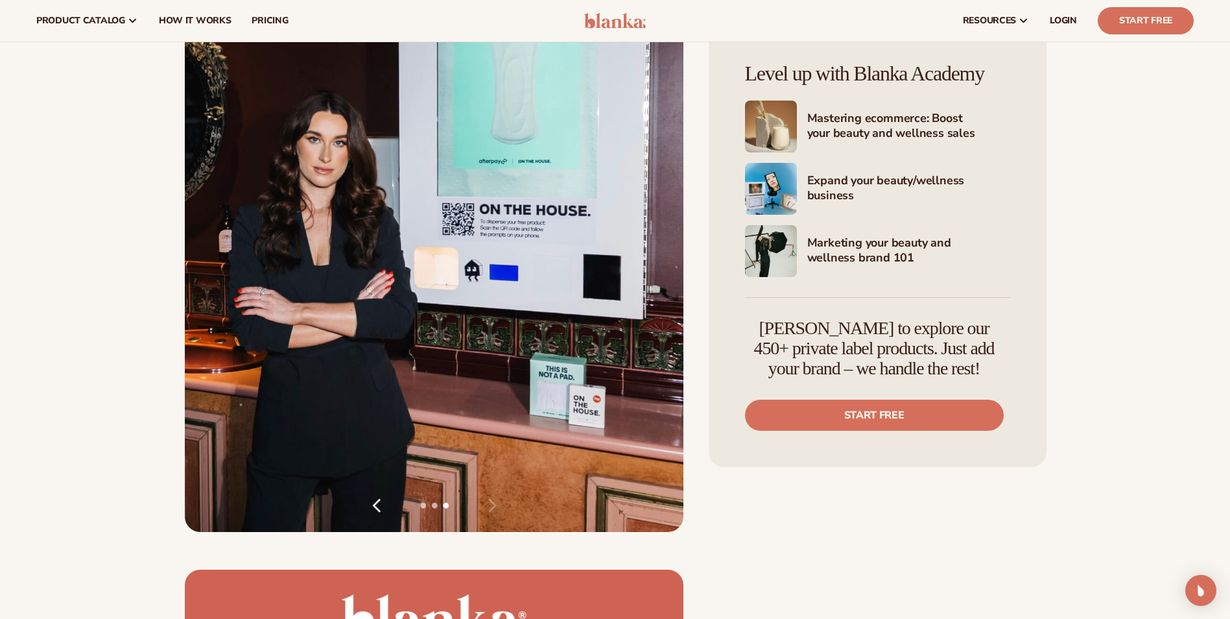
scroll to position [2010, 0]
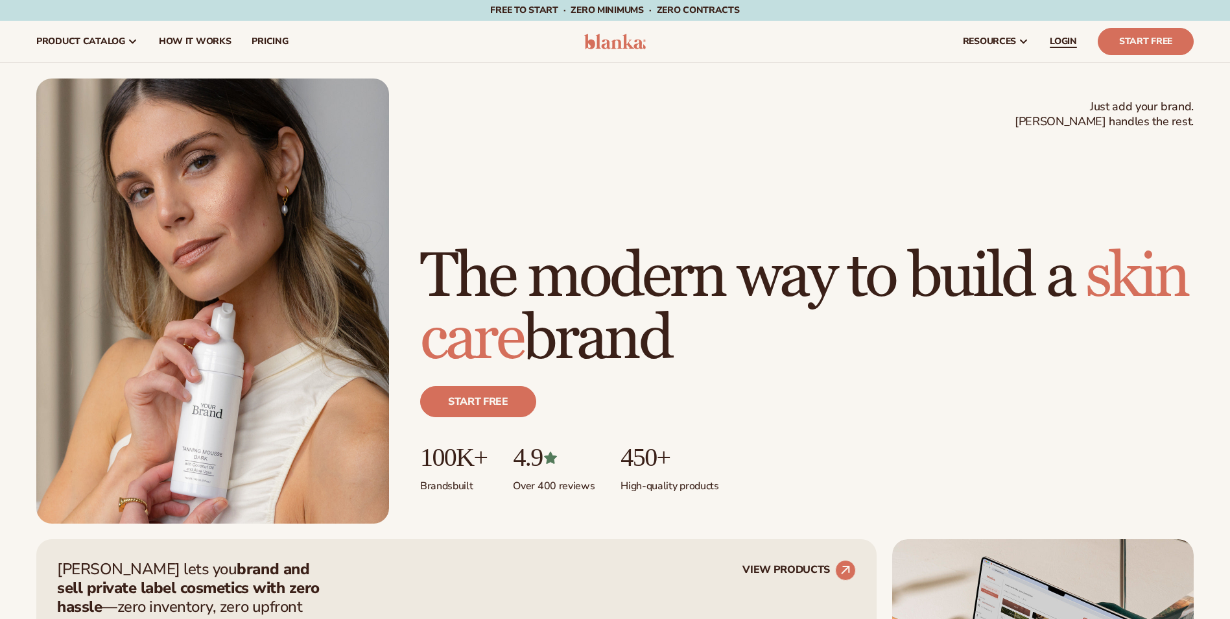
click at [1052, 40] on span "LOGIN" at bounding box center [1063, 41] width 27 height 10
